Goal: Browse casually: Explore the website without a specific task or goal

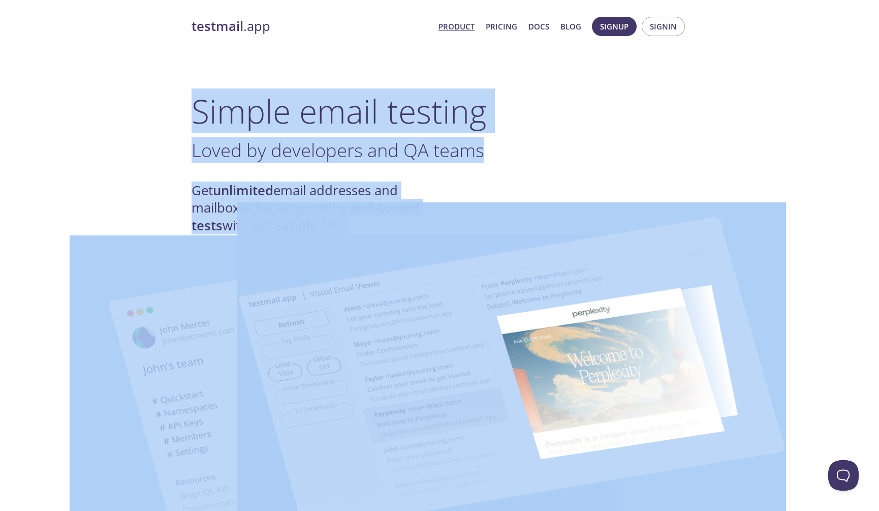
drag, startPoint x: 0, startPoint y: 0, endPoint x: 602, endPoint y: 206, distance: 636.5
click at [602, 206] on img at bounding box center [511, 374] width 549 height 344
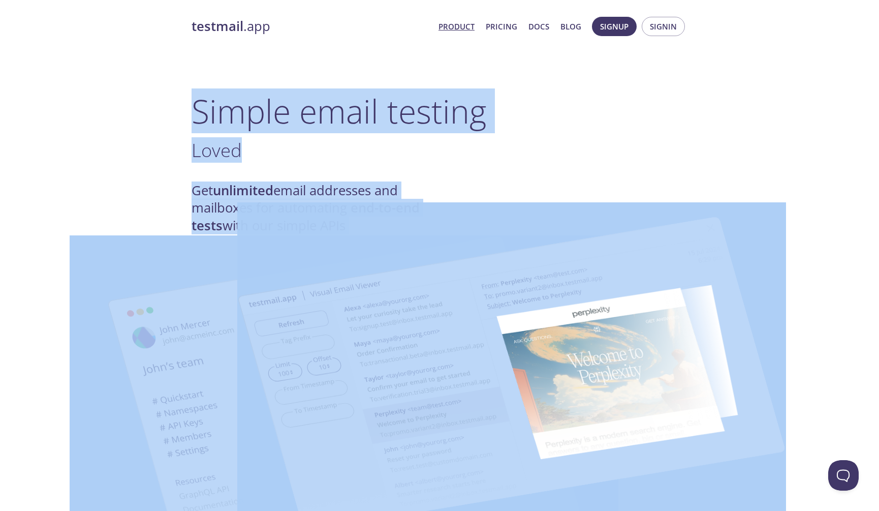
click at [520, 161] on h3 "Loved ." at bounding box center [440, 150] width 496 height 23
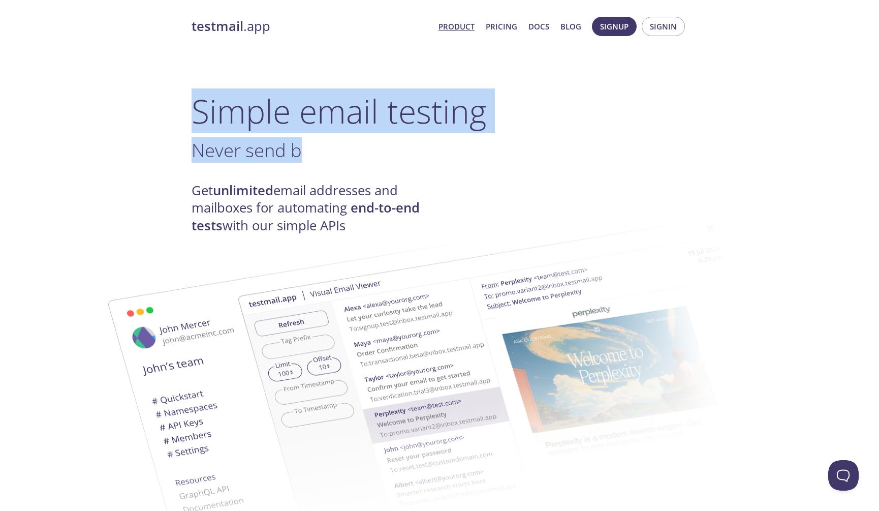
drag, startPoint x: 520, startPoint y: 161, endPoint x: 123, endPoint y: 98, distance: 402.4
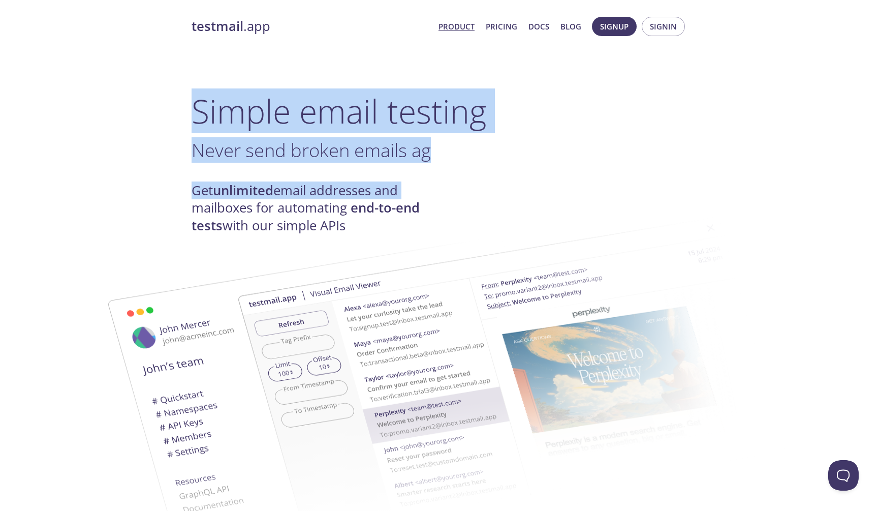
drag, startPoint x: 123, startPoint y: 98, endPoint x: 423, endPoint y: 185, distance: 312.2
click at [423, 185] on h4 "Get unlimited email addresses and mailboxes for automating end-to-end tests wit…" at bounding box center [316, 208] width 248 height 52
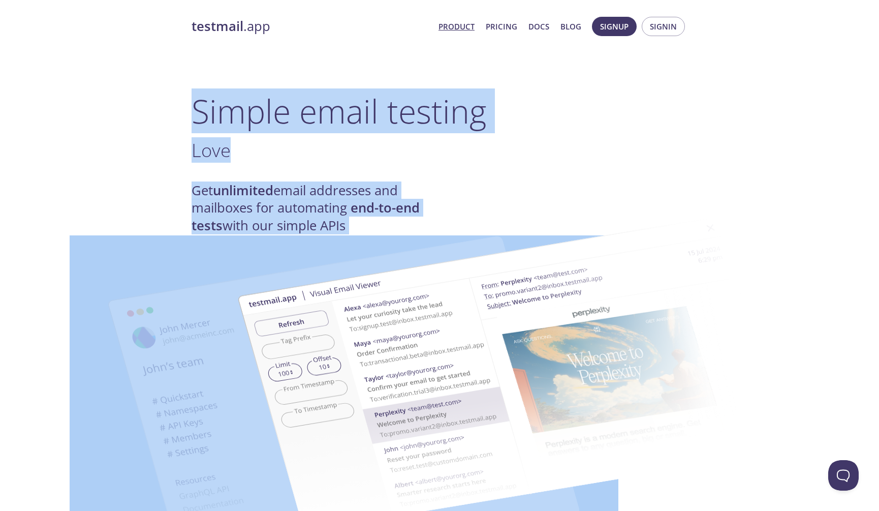
drag, startPoint x: 226, startPoint y: 114, endPoint x: 434, endPoint y: 213, distance: 230.1
